Goal: Find specific page/section: Find specific page/section

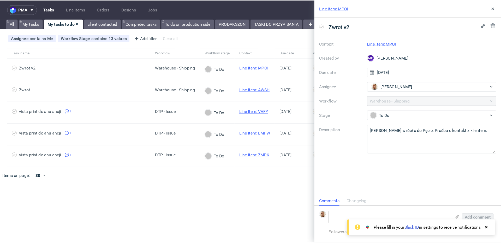
scroll to position [4, 0]
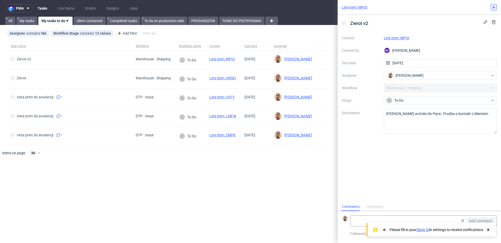
click at [438, 8] on button at bounding box center [493, 7] width 6 height 6
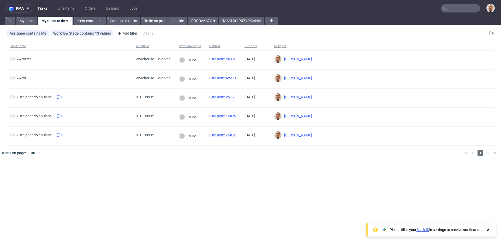
click at [438, 6] on input "text" at bounding box center [460, 8] width 39 height 8
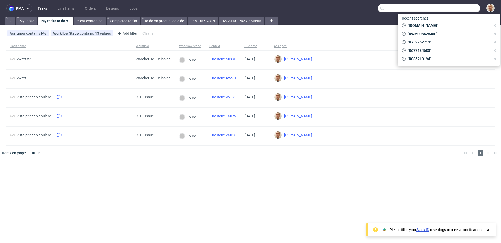
paste input "R797589646"
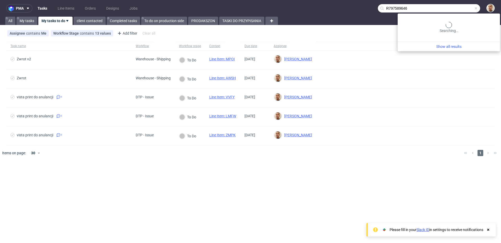
type input "R797589646"
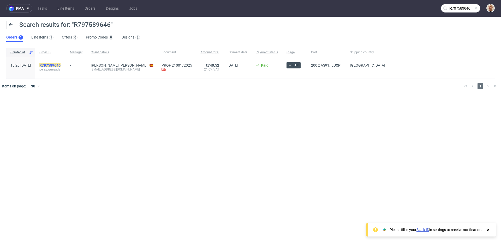
click at [60, 64] on mark "R797589646" at bounding box center [49, 65] width 21 height 4
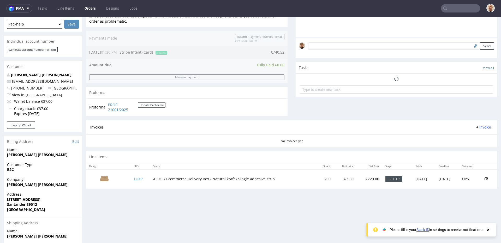
scroll to position [150, 0]
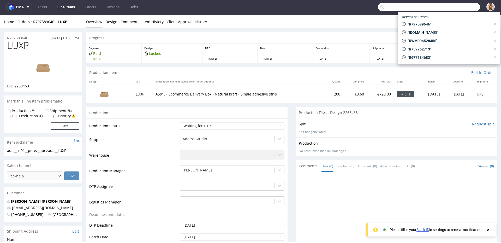
click at [438, 7] on input "text" at bounding box center [428, 7] width 102 height 8
paste input "R991903374"
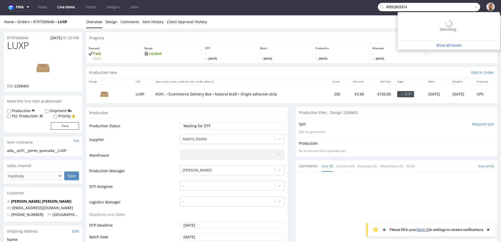
type input "R991903374"
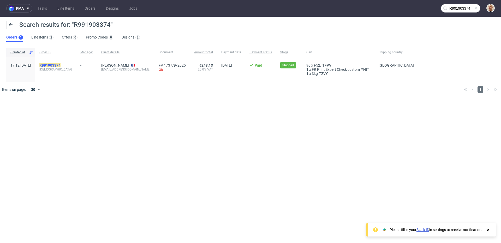
click at [60, 63] on mark "R991903374" at bounding box center [49, 65] width 21 height 4
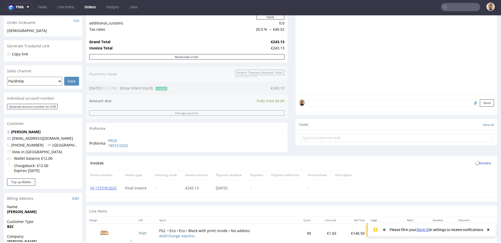
scroll to position [222, 0]
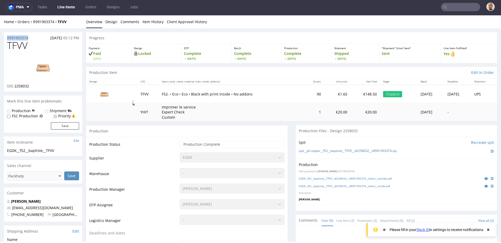
drag, startPoint x: 32, startPoint y: 37, endPoint x: 2, endPoint y: 37, distance: 29.5
copy p "R991903374"
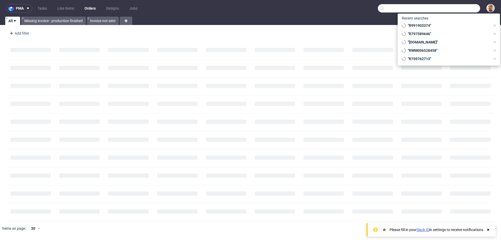
click at [461, 8] on input "text" at bounding box center [428, 8] width 102 height 8
paste input "R186724389"
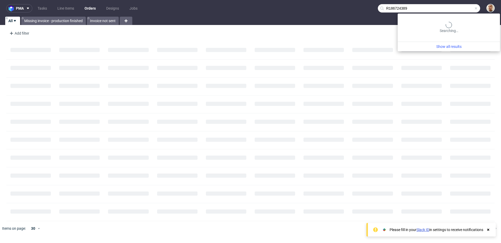
type input "R186724389"
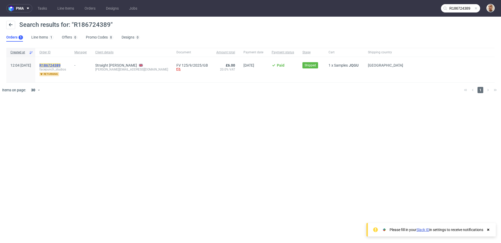
click at [60, 66] on mark "R186724389" at bounding box center [49, 65] width 21 height 4
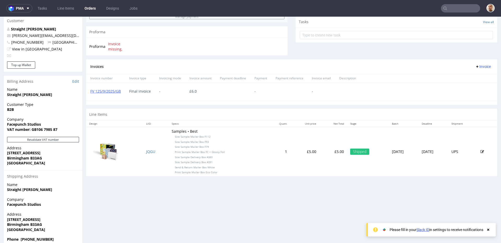
scroll to position [188, 0]
click at [116, 92] on link "FV 125/9/2025/GB" at bounding box center [105, 91] width 31 height 5
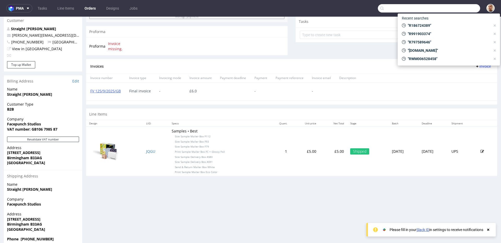
click at [454, 7] on input "text" at bounding box center [428, 8] width 102 height 8
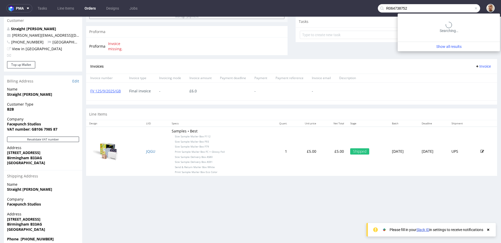
type input "R064738752"
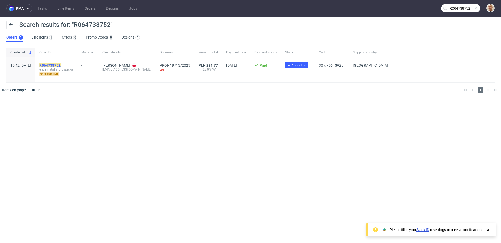
click at [60, 67] on mark "R064738752" at bounding box center [49, 65] width 21 height 4
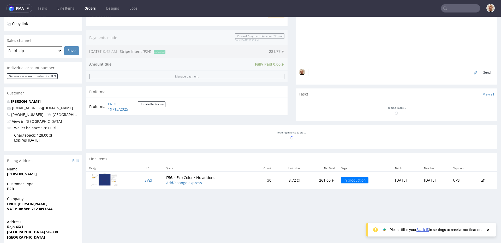
scroll to position [225, 0]
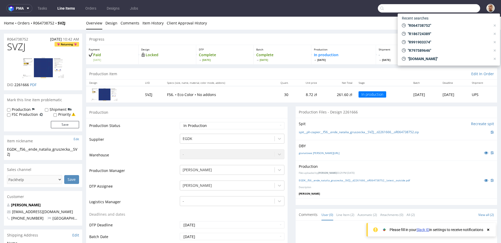
click at [464, 10] on input "text" at bounding box center [428, 8] width 102 height 8
paste input "R591038121"
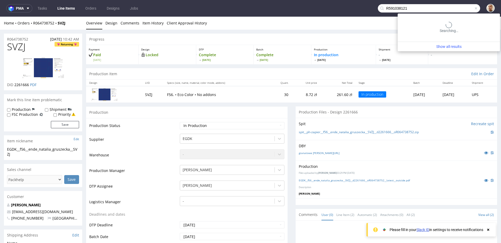
type input "R591038121"
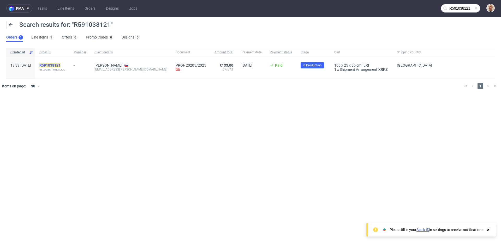
click at [60, 64] on mark "R591038121" at bounding box center [49, 65] width 21 height 4
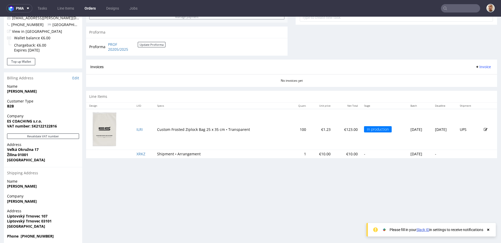
scroll to position [206, 0]
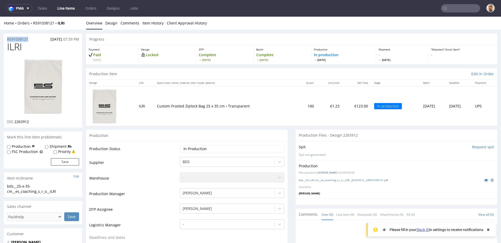
drag, startPoint x: 32, startPoint y: 39, endPoint x: 0, endPoint y: 38, distance: 31.6
copy p "R591038121"
click at [469, 4] on input "text" at bounding box center [460, 8] width 39 height 8
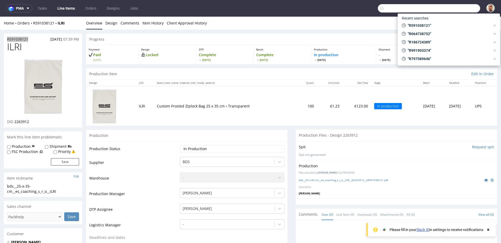
paste input "DNDV"
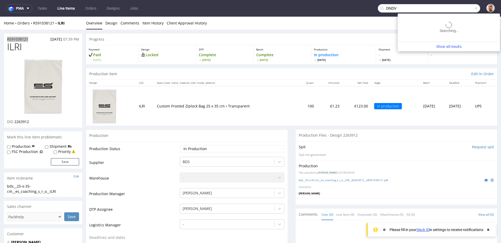
type input "DNDV"
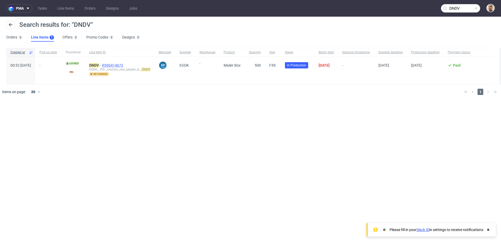
click at [122, 65] on span "R590414673" at bounding box center [113, 65] width 22 height 4
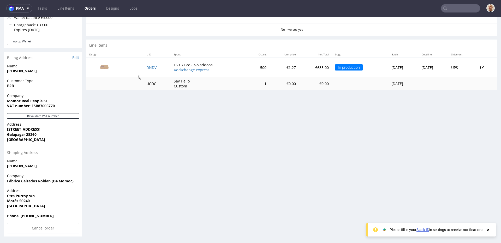
scroll to position [1, 0]
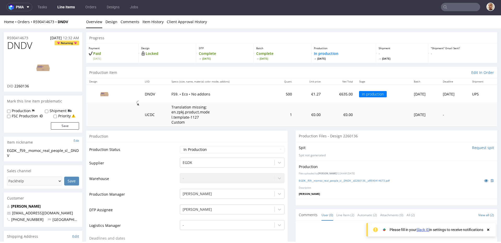
click at [474, 4] on input "text" at bounding box center [460, 7] width 39 height 8
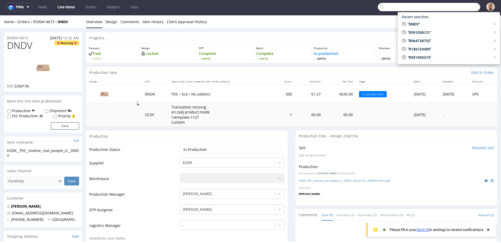
paste input "tijnvanbergen@gmail.com"
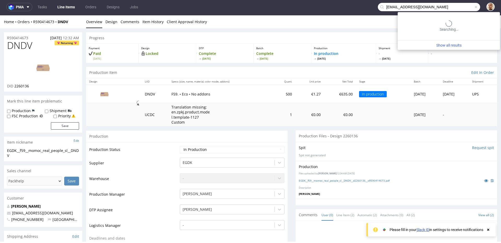
type input "tijnvanbergen@gmail.com"
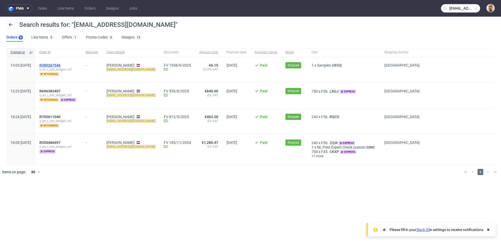
click at [60, 64] on span "R380267546" at bounding box center [49, 65] width 21 height 4
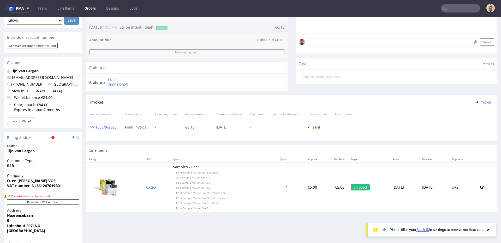
scroll to position [102, 0]
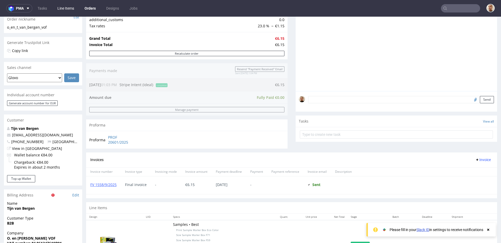
type input "tijnvanbergen@gmail.com"
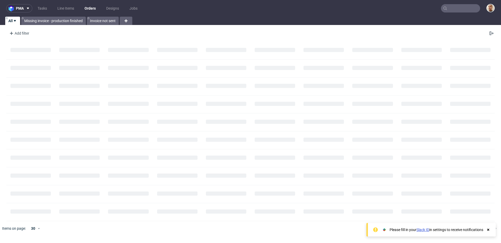
click at [454, 4] on nav "pma Tasks Line Items Orders Designs Jobs" at bounding box center [250, 8] width 501 height 17
click at [454, 10] on input "text" at bounding box center [460, 8] width 39 height 8
paste input "R769368181"
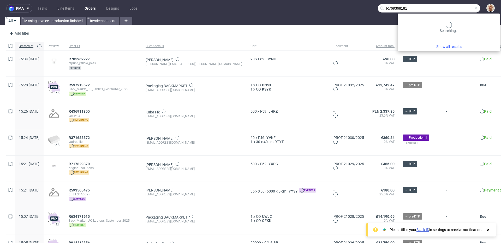
type input "R769368181"
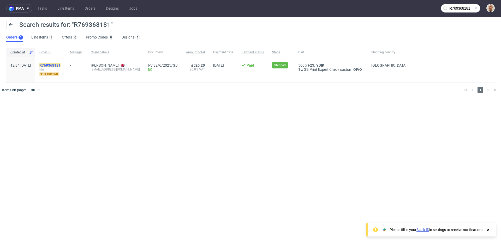
click at [60, 64] on mark "R769368181" at bounding box center [49, 65] width 21 height 4
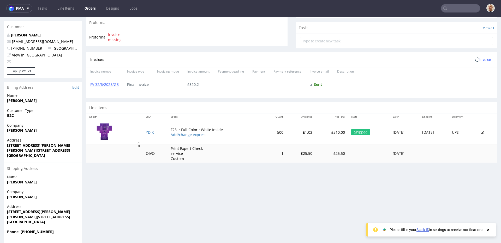
scroll to position [198, 0]
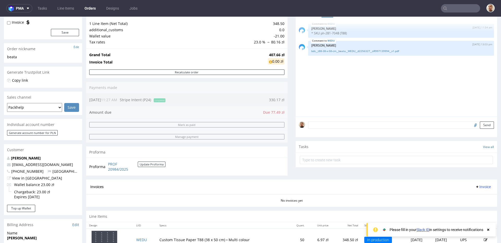
scroll to position [59, 0]
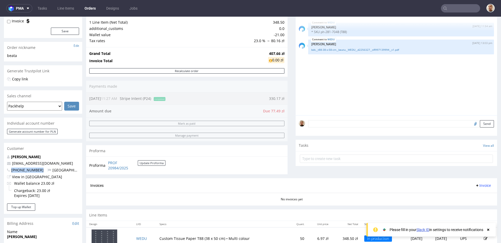
drag, startPoint x: 38, startPoint y: 170, endPoint x: 11, endPoint y: 169, distance: 27.4
click at [11, 169] on p "[PHONE_NUMBER] [GEOGRAPHIC_DATA]" at bounding box center [43, 170] width 72 height 5
copy span "[PHONE_NUMBER]"
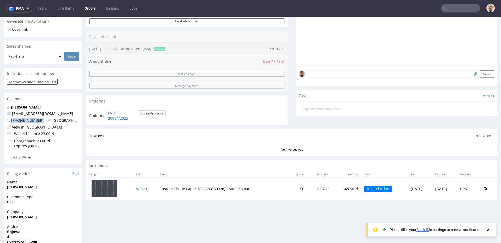
scroll to position [65, 0]
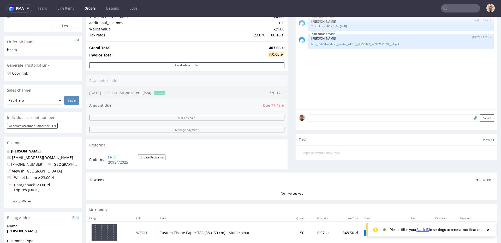
drag, startPoint x: 278, startPoint y: 107, endPoint x: 269, endPoint y: 107, distance: 8.9
click at [269, 107] on div "Order summary 1 Line Item (Net Total) 348.50 additional_customs 0.0 Wallet valu…" at bounding box center [186, 86] width 201 height 174
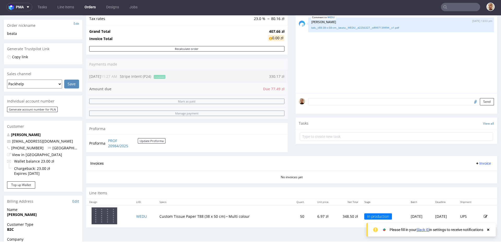
scroll to position [39, 0]
